Goal: Find specific page/section: Find specific page/section

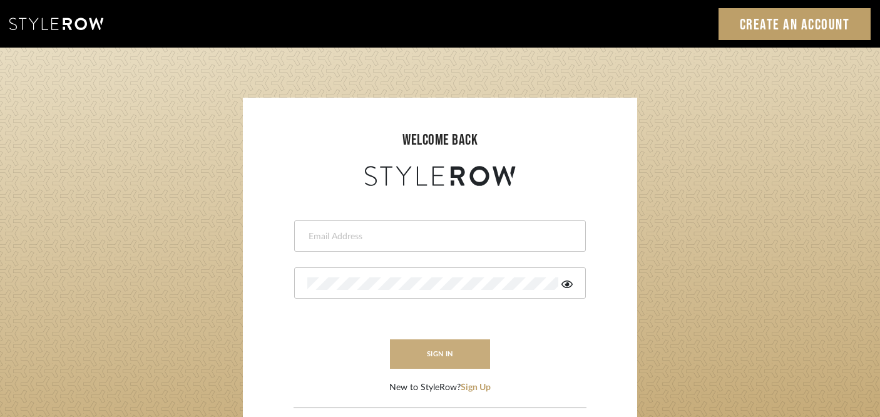
type input "kristin@onyxandoakinteriors.com"
click at [465, 353] on button "sign in" at bounding box center [440, 353] width 100 height 29
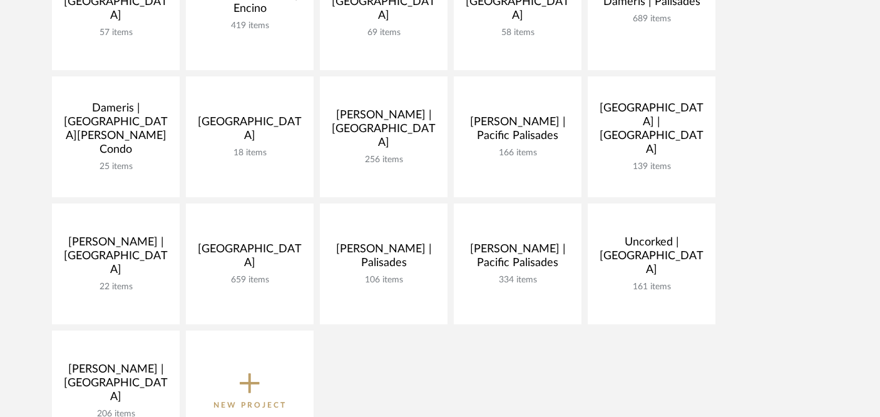
scroll to position [364, 0]
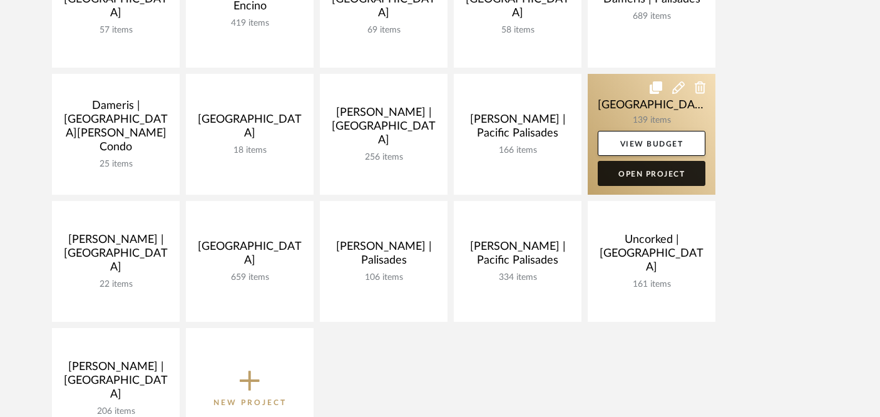
click at [672, 169] on link "Open Project" at bounding box center [652, 173] width 108 height 25
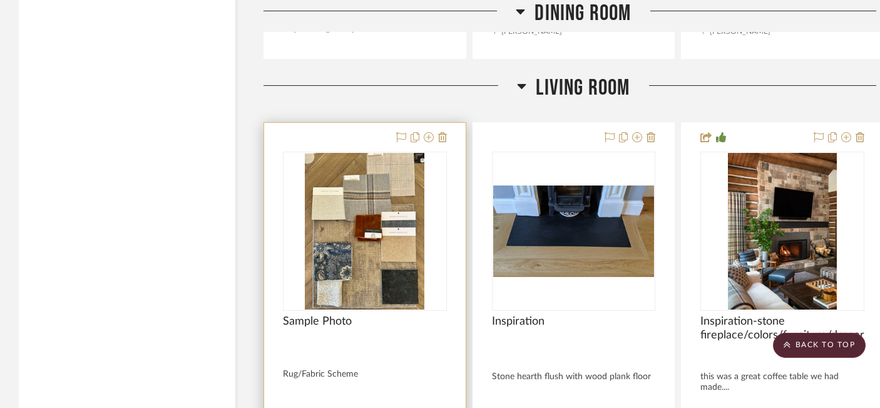
scroll to position [9237, 0]
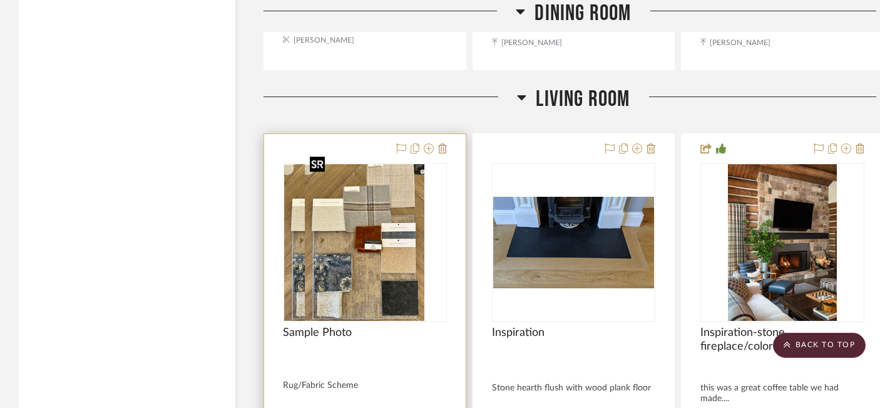
click at [373, 265] on div at bounding box center [365, 242] width 164 height 159
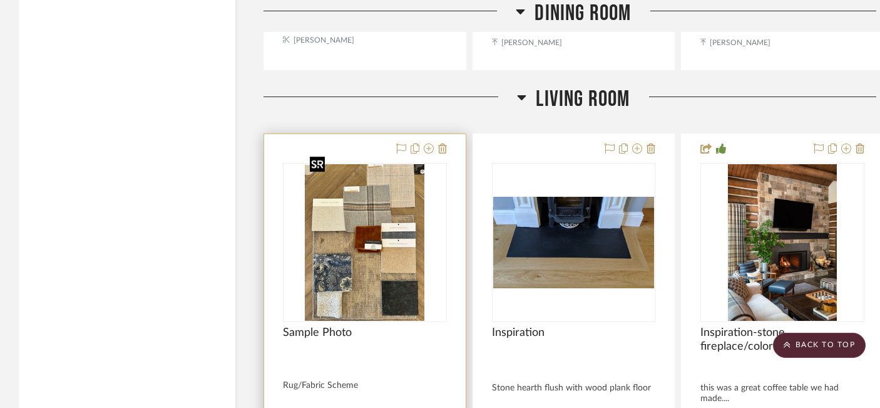
click at [373, 265] on img "0" at bounding box center [365, 242] width 120 height 157
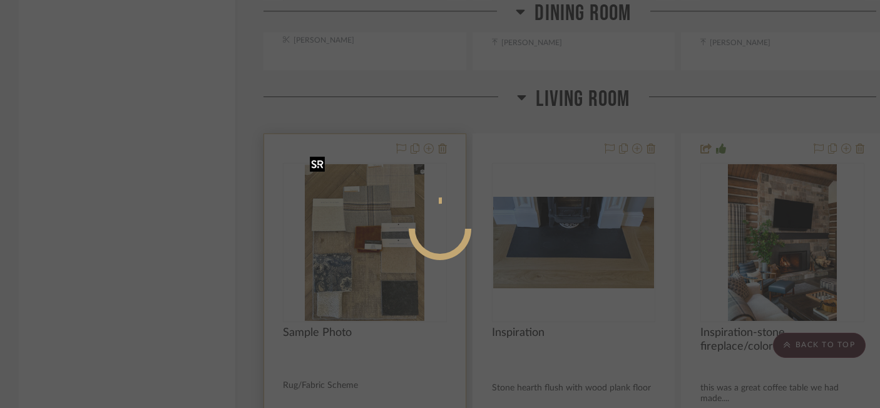
click at [373, 265] on div at bounding box center [440, 204] width 880 height 408
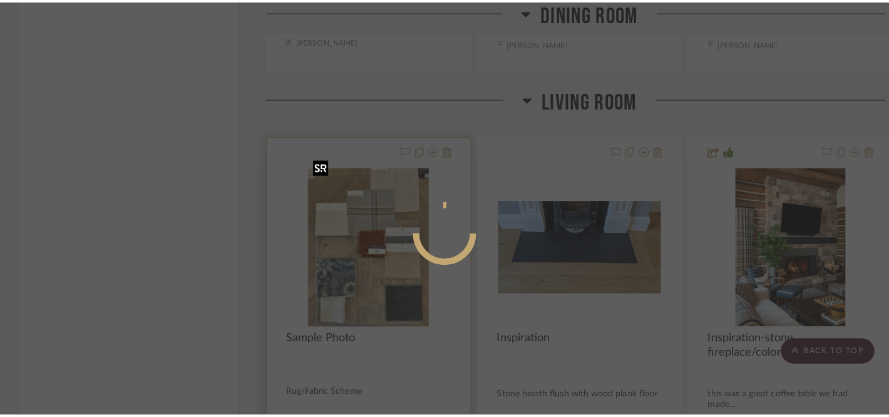
scroll to position [0, 0]
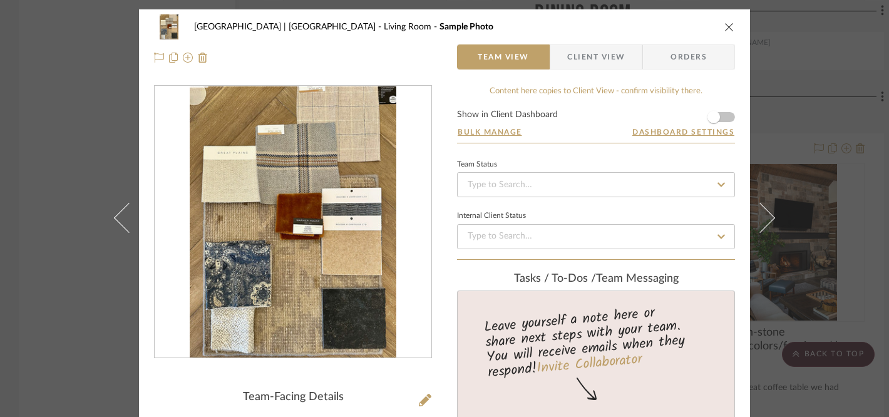
click at [724, 27] on icon "close" at bounding box center [729, 27] width 10 height 10
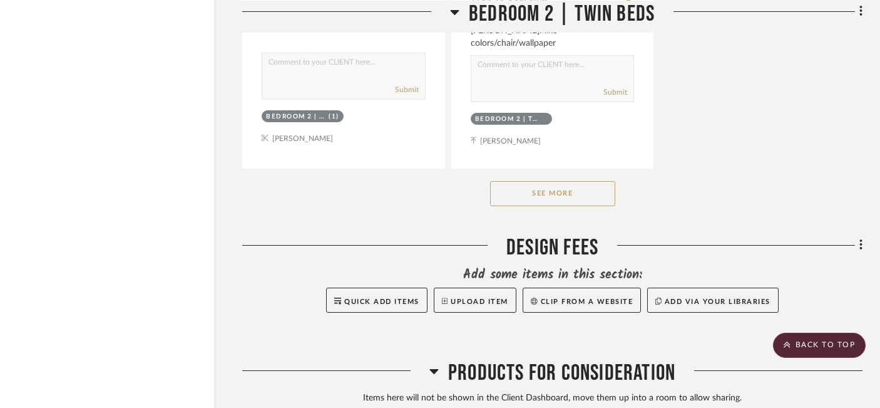
scroll to position [22157, 21]
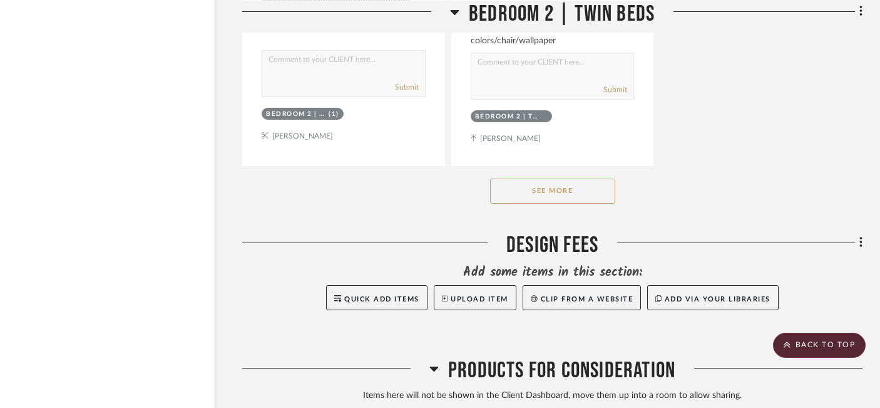
click at [548, 178] on button "See More" at bounding box center [552, 190] width 125 height 25
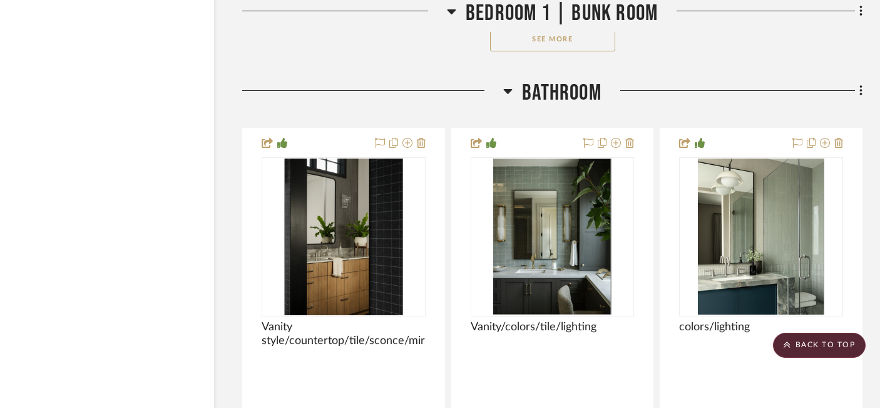
scroll to position [19368, 21]
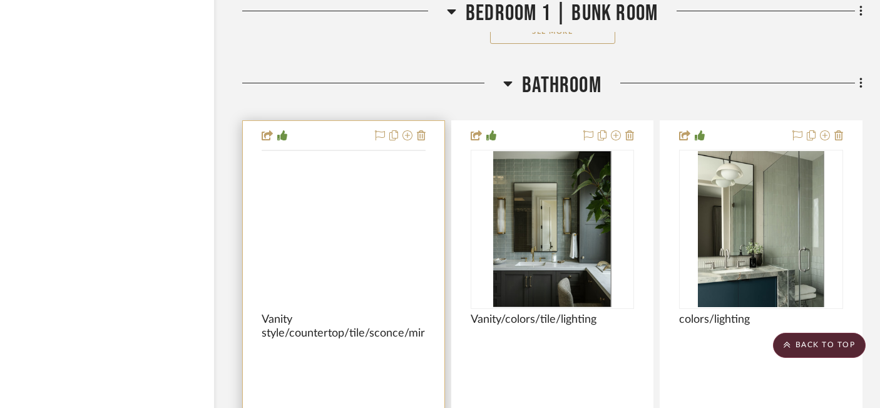
click at [0, 0] on img at bounding box center [0, 0] width 0 height 0
